Goal: Complete application form: Complete application form

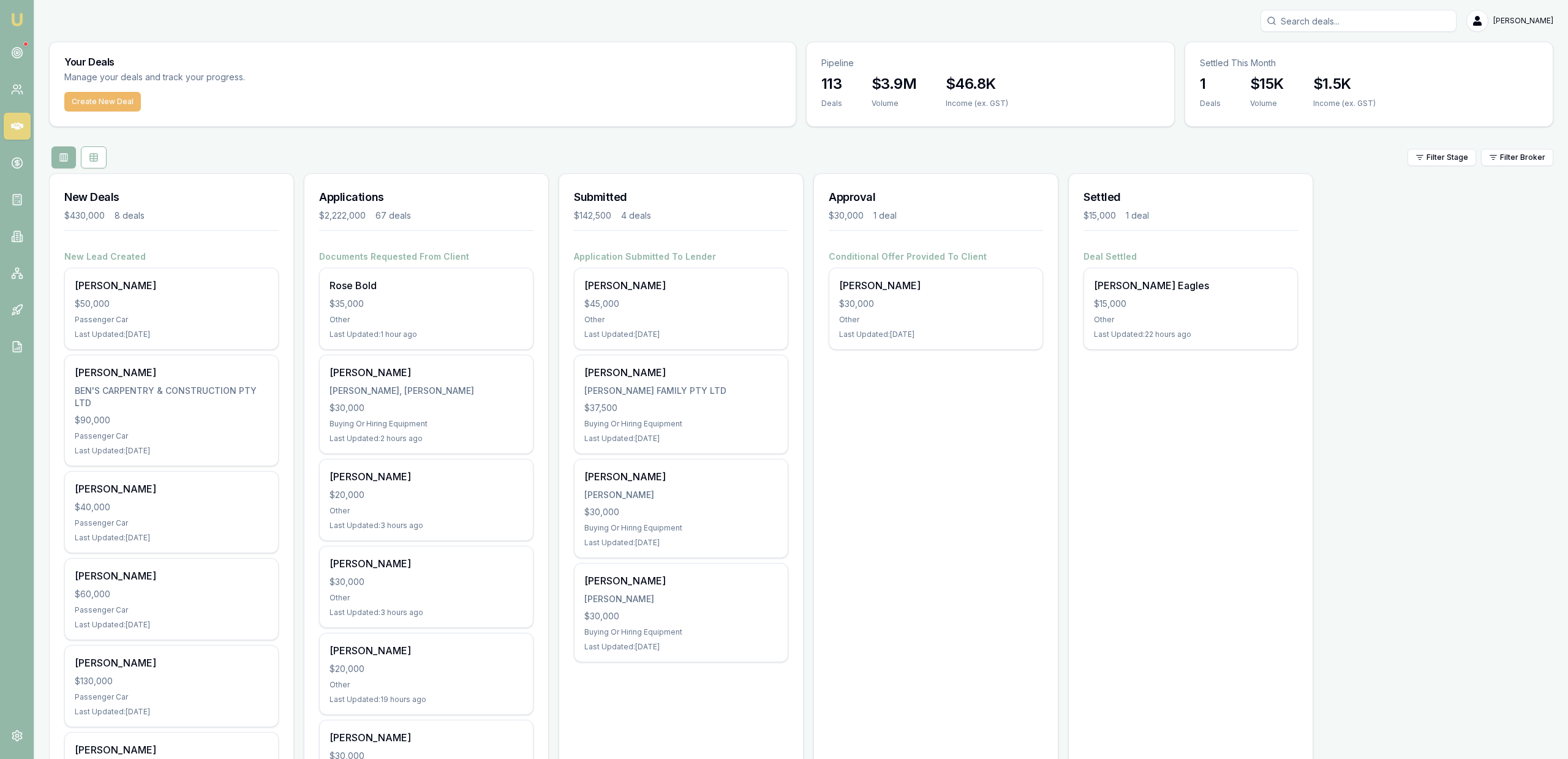
click at [89, 99] on button "Create New Deal" at bounding box center [103, 102] width 76 height 20
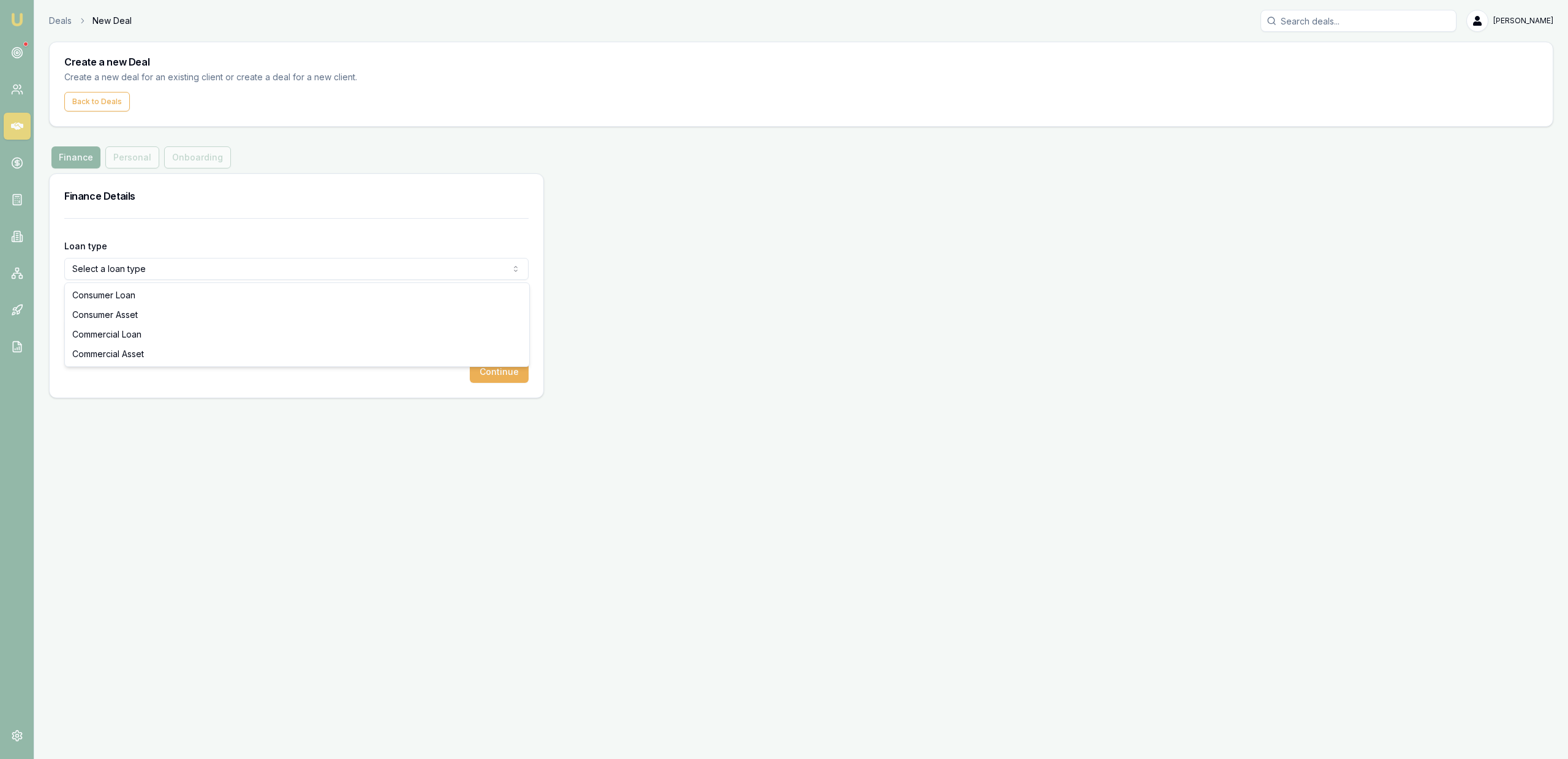
click at [218, 263] on html "Emu Broker Deals New Deal [PERSON_NAME] Fanfulla Toggle Menu Create a new Deal …" at bounding box center [784, 380] width 1568 height 759
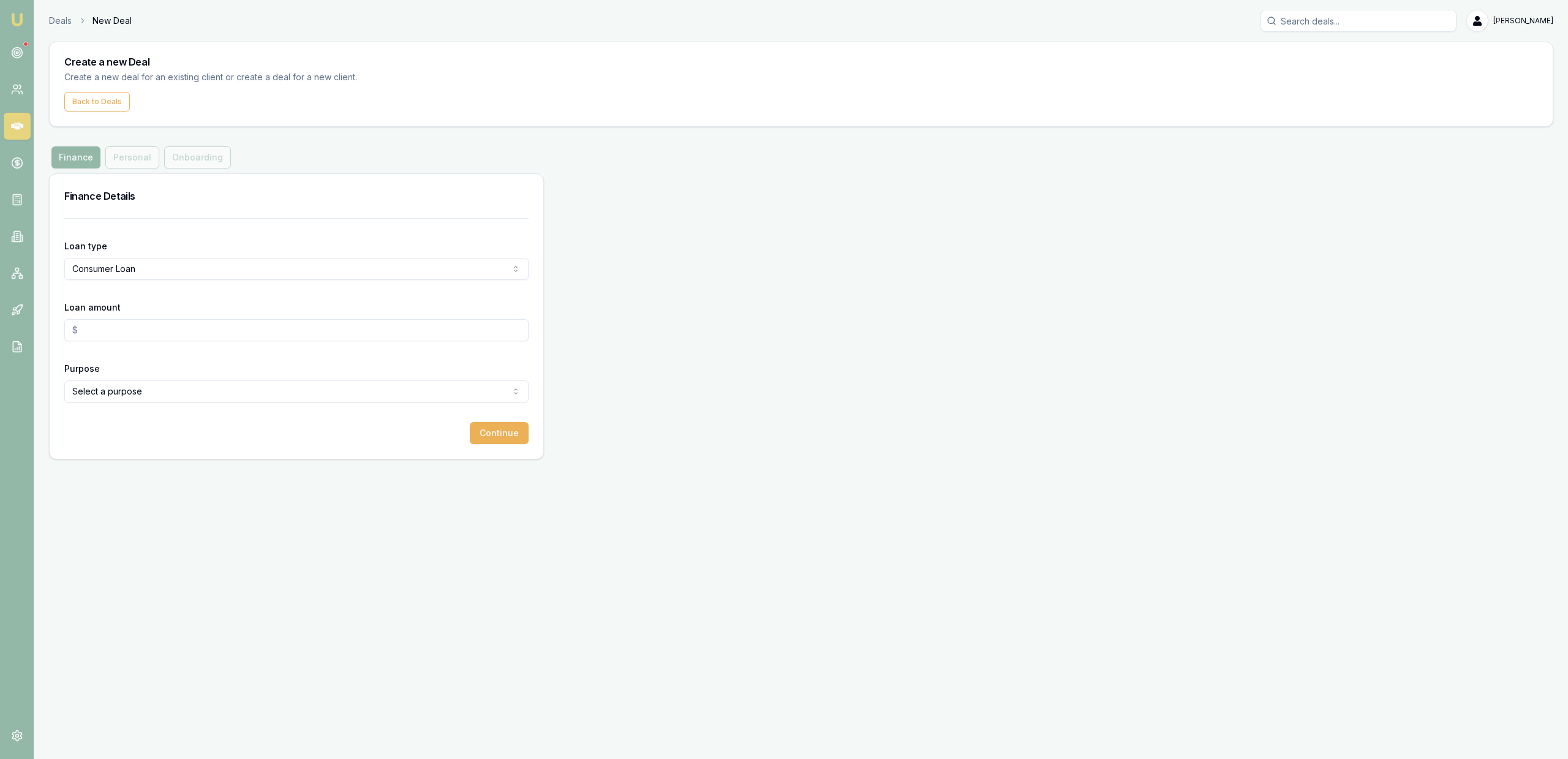
click at [179, 310] on div "Loan amount" at bounding box center [297, 320] width 465 height 42
click at [183, 330] on input "Loan amount" at bounding box center [297, 330] width 465 height 22
type input "$20,000.00"
click at [257, 379] on div "Purpose Select a purpose Home Renovation Education Medical Travel Engagement Ri…" at bounding box center [297, 382] width 465 height 42
click at [253, 396] on html "Emu Broker Deals New Deal [PERSON_NAME] Fanfulla Toggle Menu Create a new Deal …" at bounding box center [784, 380] width 1568 height 759
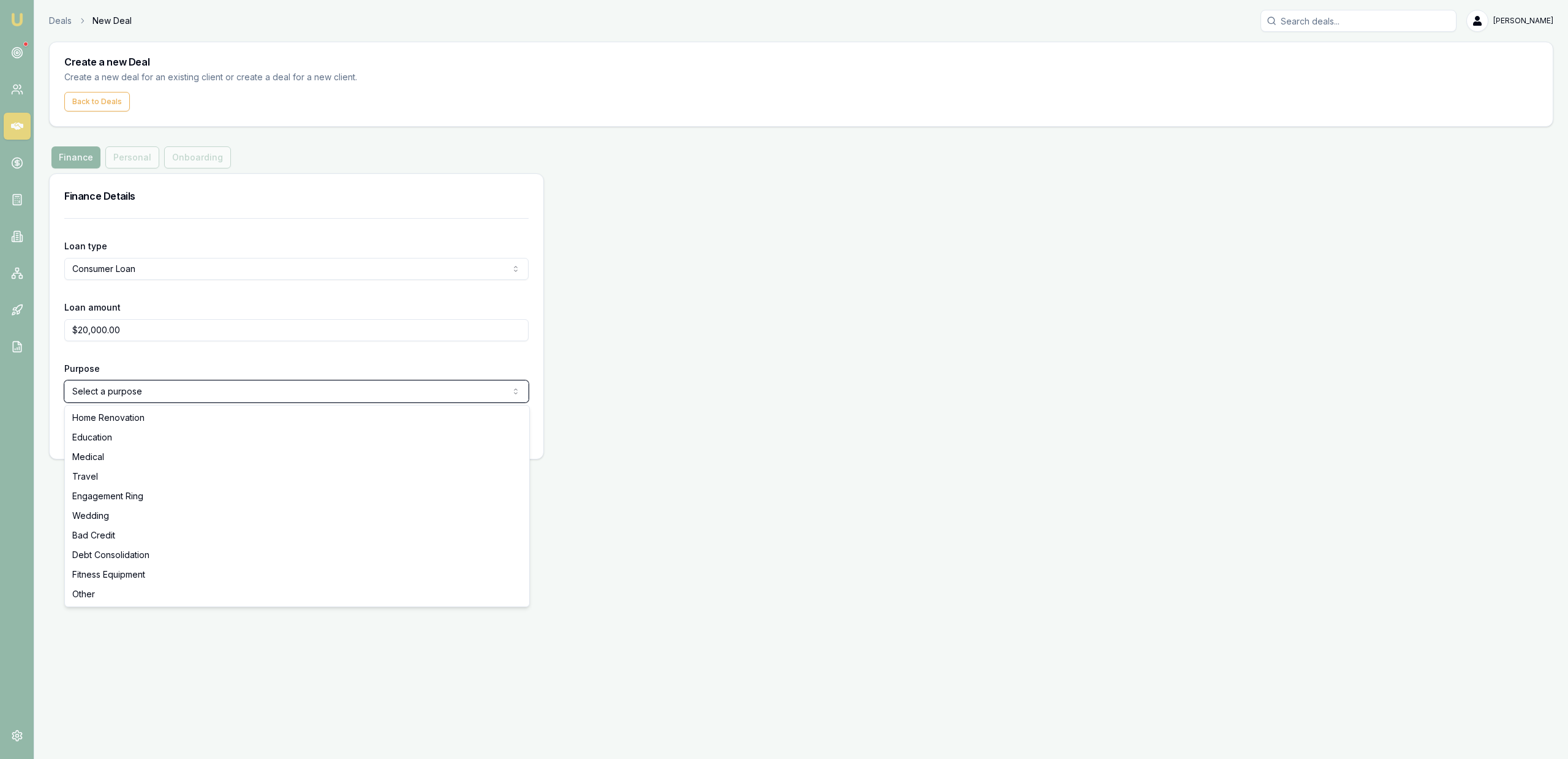
click at [256, 391] on html "Emu Broker Deals New Deal [PERSON_NAME] Fanfulla Toggle Menu Create a new Deal …" at bounding box center [784, 380] width 1568 height 759
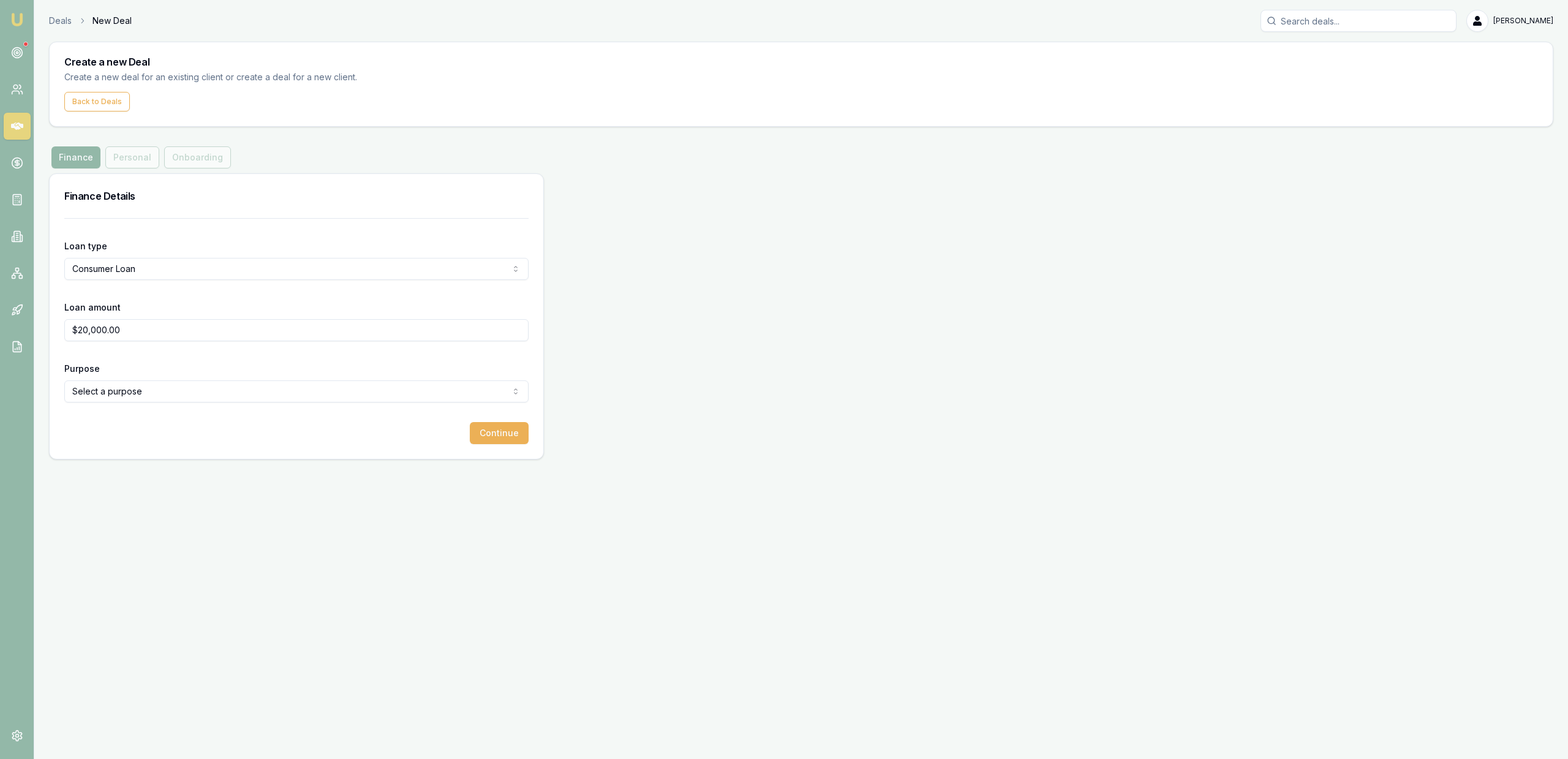
click at [256, 391] on html "Emu Broker Deals New Deal [PERSON_NAME] Fanfulla Toggle Menu Create a new Deal …" at bounding box center [784, 380] width 1568 height 759
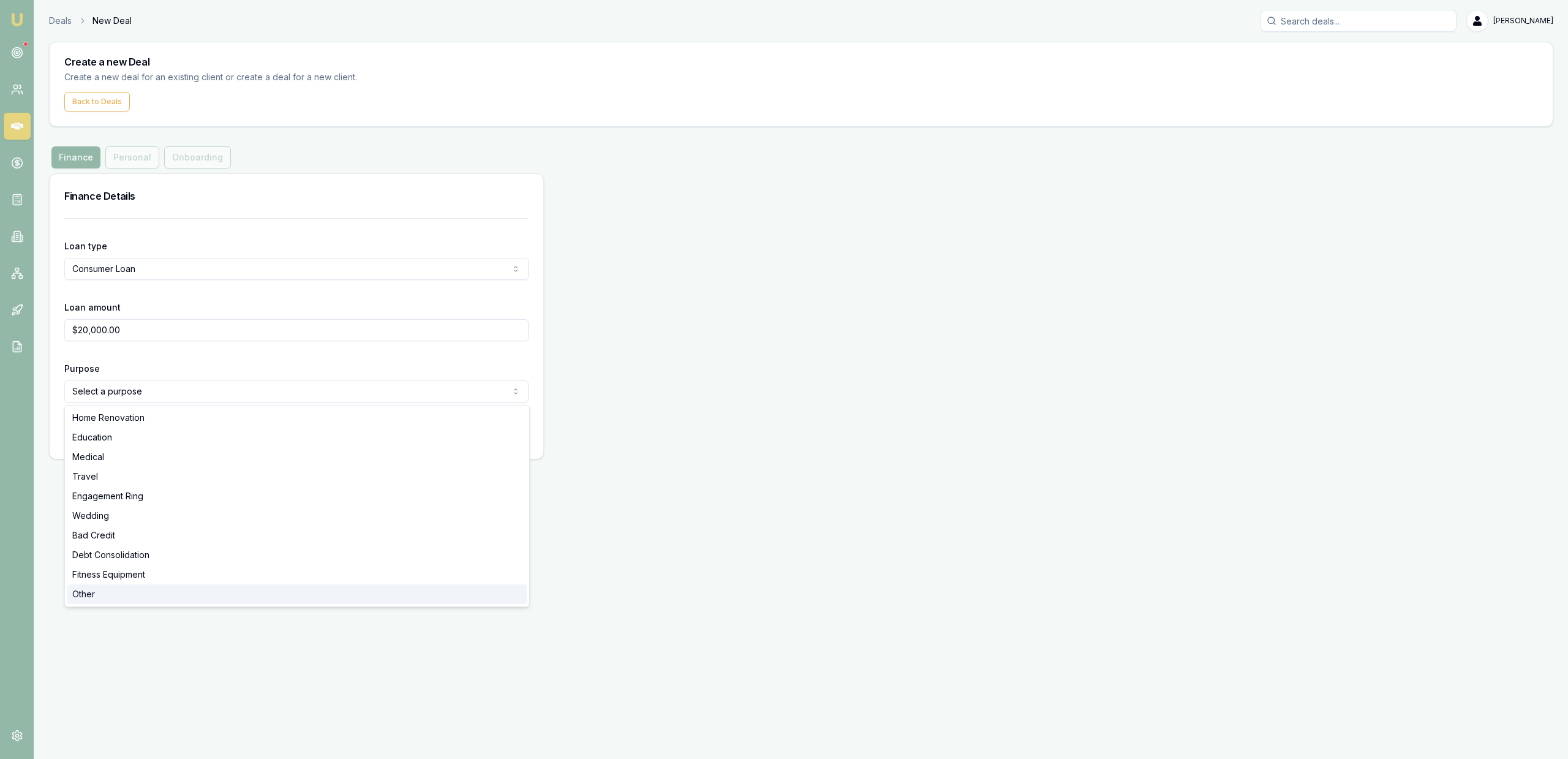
select select "OTHER"
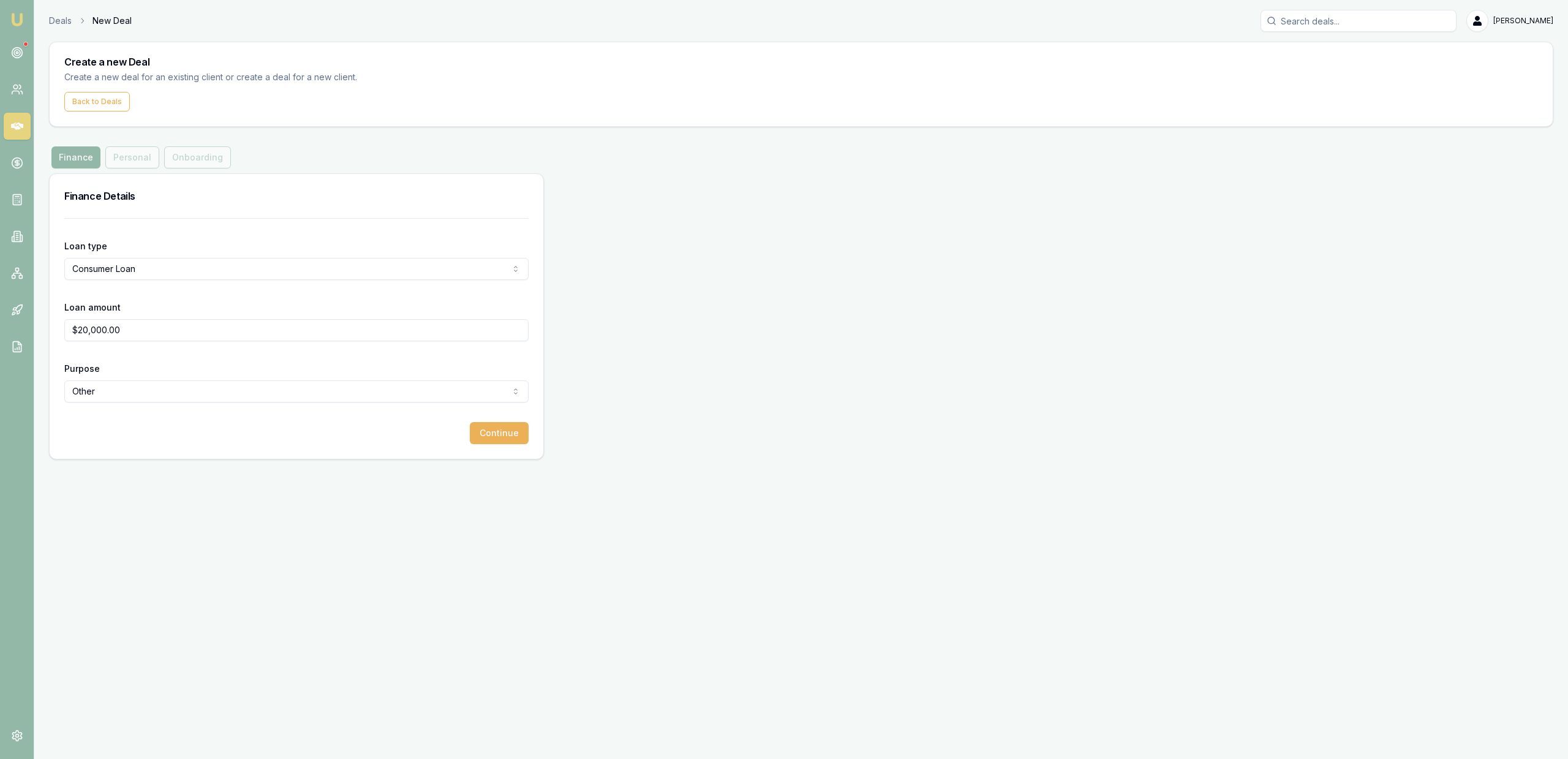
drag, startPoint x: 449, startPoint y: 495, endPoint x: 459, endPoint y: 480, distance: 18.0
click at [452, 489] on div "Emu Broker Deals New Deal [PERSON_NAME] Fanfulla Toggle Menu Create a new Deal …" at bounding box center [784, 380] width 1568 height 759
click at [481, 458] on div "Loan type Consumer Loan Consumer Loan Consumer Asset Commercial Loan Commercial…" at bounding box center [297, 338] width 494 height 241
click at [496, 431] on div "Loan type Consumer Loan Consumer Loan Consumer Asset Commercial Loan Commercial…" at bounding box center [297, 338] width 494 height 241
click at [481, 442] on button "Continue" at bounding box center [499, 433] width 59 height 22
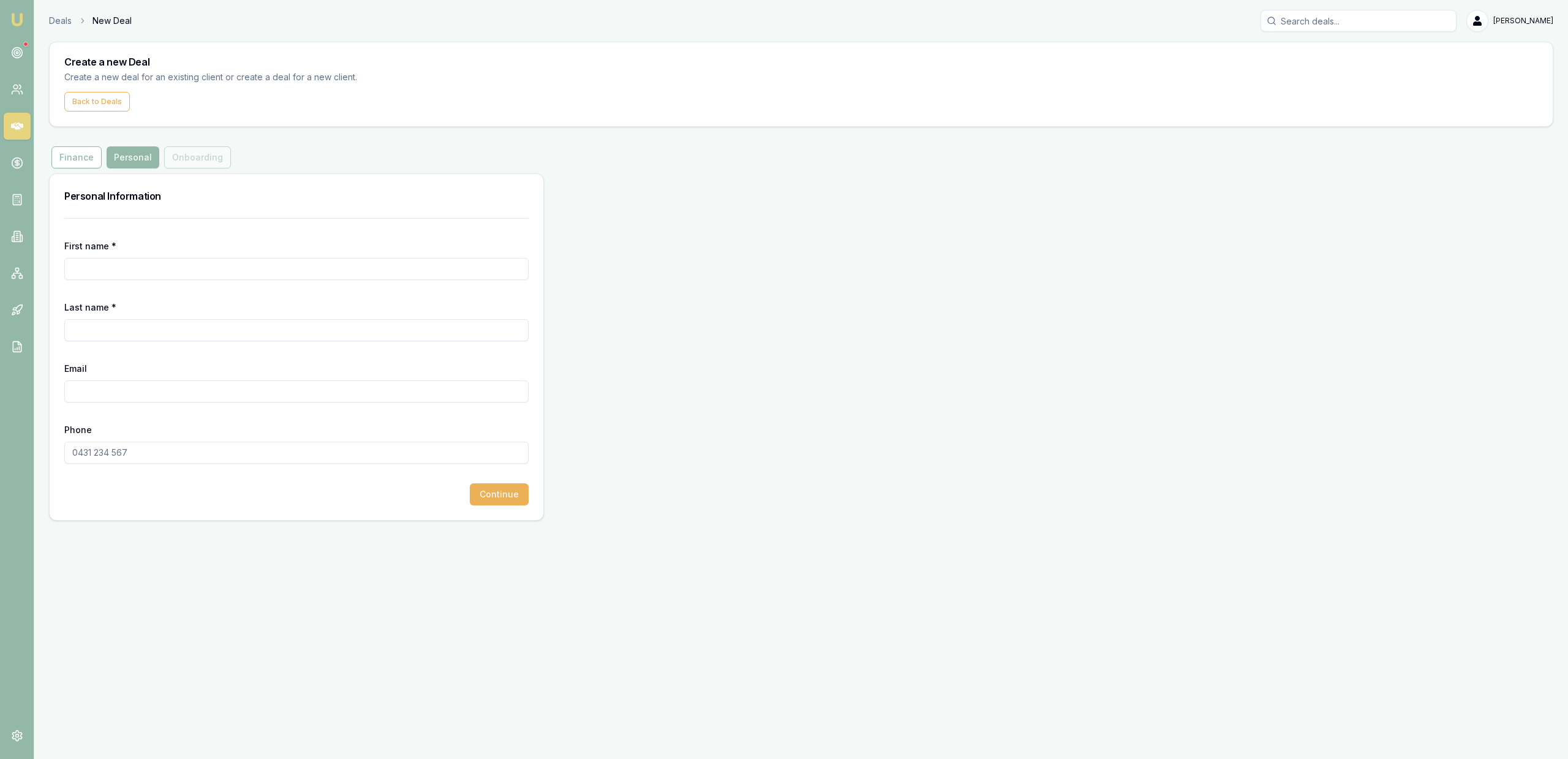
click at [286, 271] on input "First name *" at bounding box center [297, 269] width 465 height 22
paste input "[PERSON_NAME]"
type input "[PERSON_NAME]"
paste input "[PERSON_NAME]"
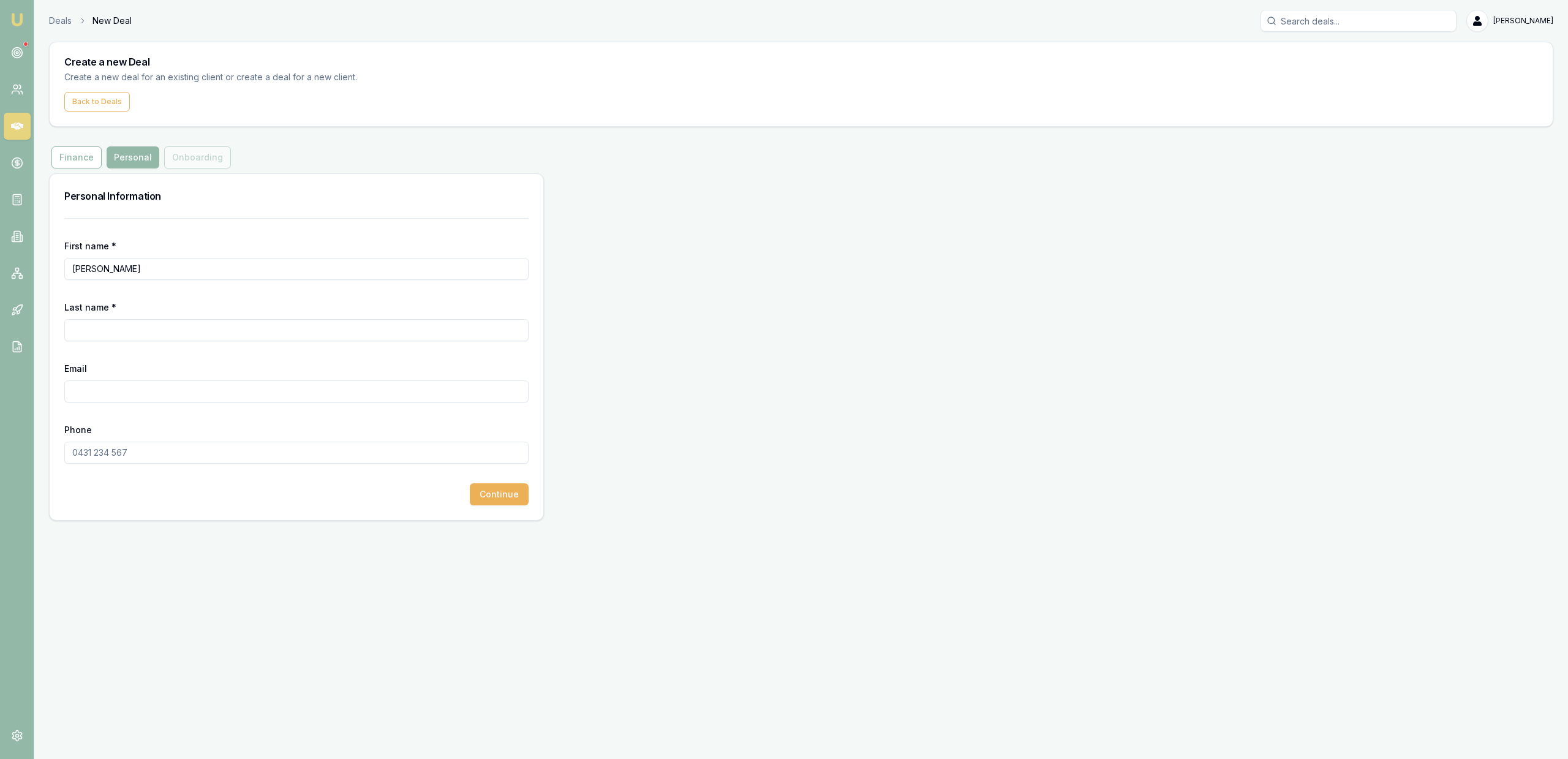
drag, startPoint x: 114, startPoint y: 272, endPoint x: 15, endPoint y: 280, distance: 99.3
click at [64, 280] on input "[PERSON_NAME]" at bounding box center [297, 269] width 465 height 22
type input "[PERSON_NAME]"
paste input "[PERSON_NAME]"
drag, startPoint x: 110, startPoint y: 334, endPoint x: 225, endPoint y: 329, distance: 115.1
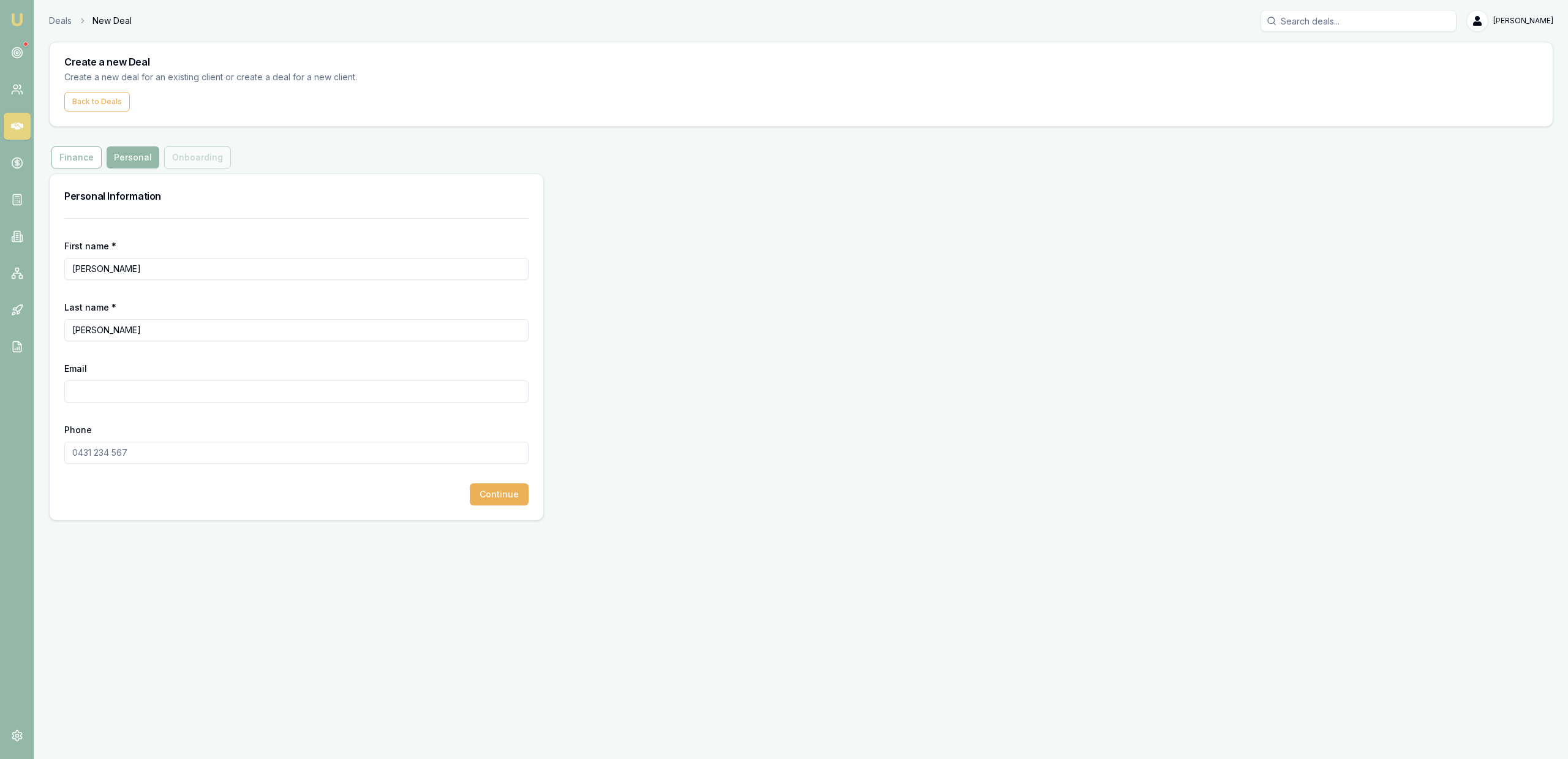
click at [225, 329] on input "[PERSON_NAME]" at bounding box center [297, 330] width 465 height 22
click at [74, 335] on input "COXALL" at bounding box center [297, 330] width 465 height 22
type input "COXALL"
click at [100, 376] on div "Email" at bounding box center [297, 382] width 465 height 42
click at [106, 387] on input "Email" at bounding box center [297, 391] width 465 height 22
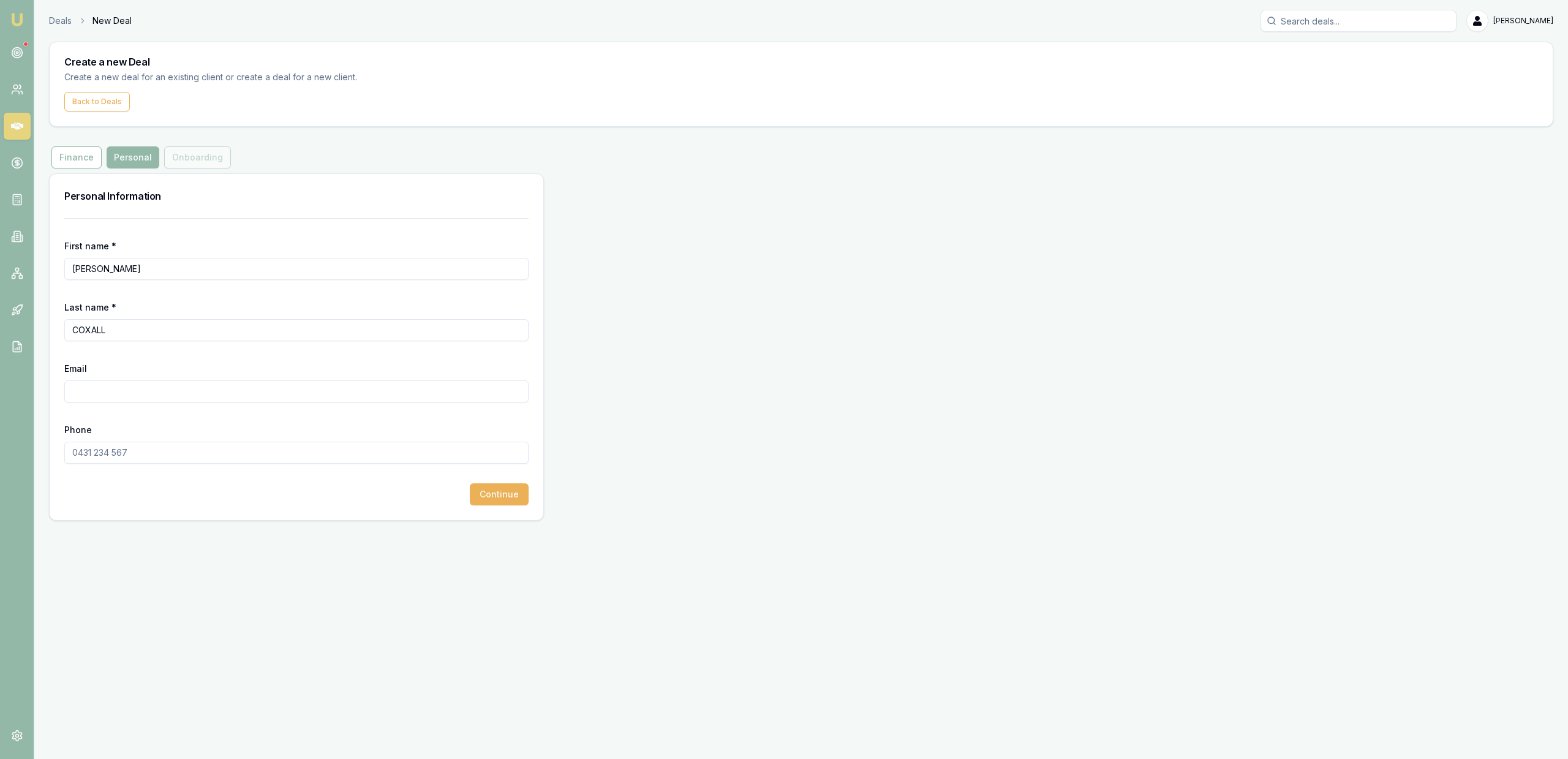
click at [333, 388] on input "Email" at bounding box center [297, 391] width 465 height 22
type input "[EMAIL_ADDRESS][DOMAIN_NAME]"
drag, startPoint x: 217, startPoint y: 578, endPoint x: 201, endPoint y: 538, distance: 43.1
click at [216, 575] on div "Emu Broker Deals New Deal [PERSON_NAME] Fanfulla Toggle Menu Create a new Deal …" at bounding box center [784, 380] width 1568 height 759
drag, startPoint x: 178, startPoint y: 470, endPoint x: 178, endPoint y: 456, distance: 14.0
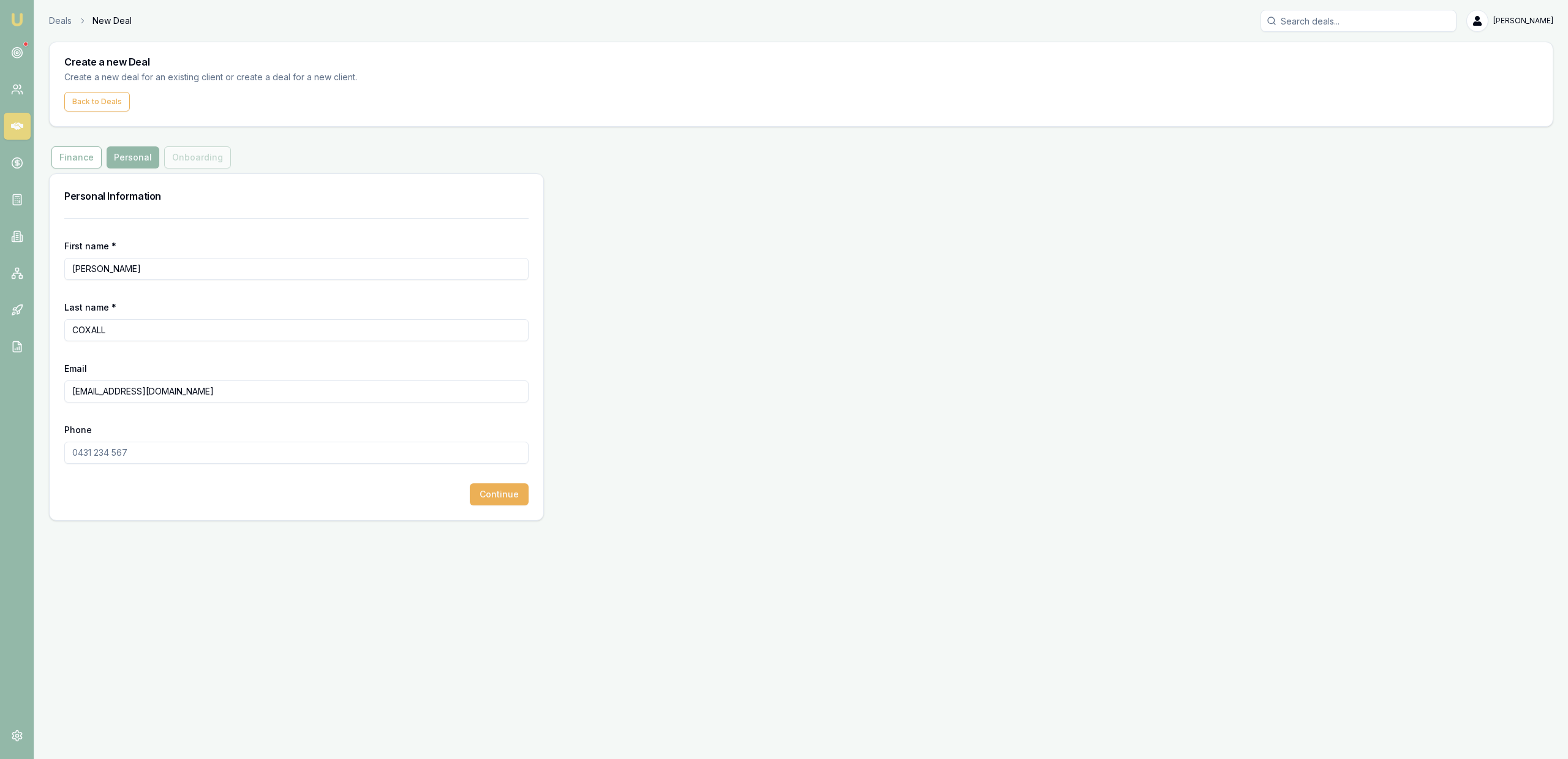
click at [178, 467] on form "First name * [PERSON_NAME] Last name * [PERSON_NAME] Email [EMAIL_ADDRESS][DOMA…" at bounding box center [297, 361] width 465 height 288
click at [178, 456] on input "Phone" at bounding box center [297, 453] width 465 height 22
click at [211, 461] on input "Phone" at bounding box center [297, 453] width 465 height 22
